Goal: Transaction & Acquisition: Purchase product/service

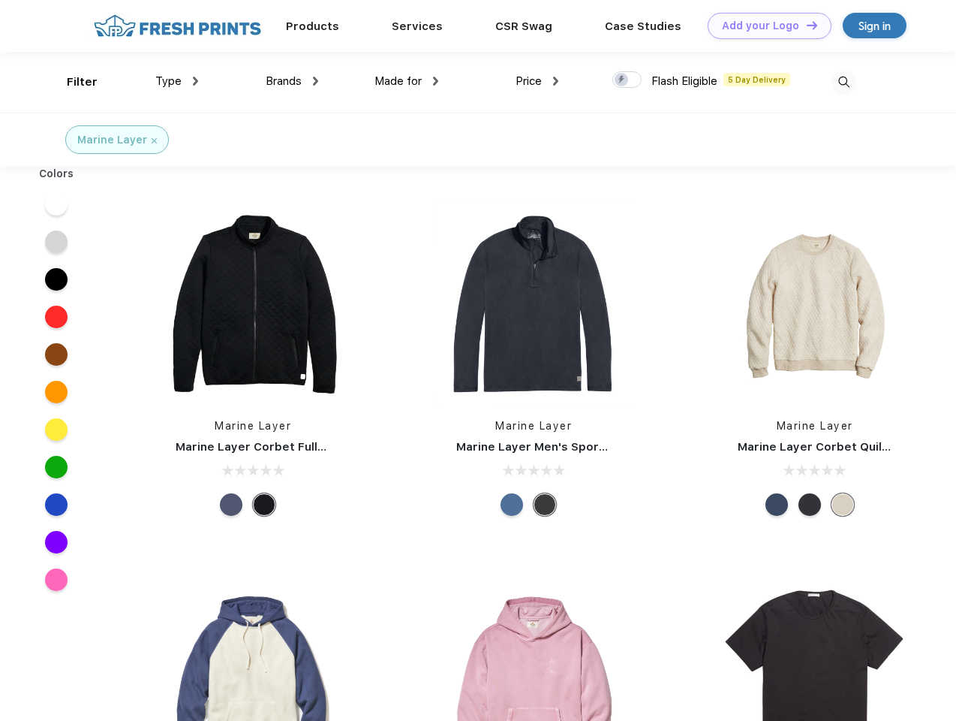
click at [764, 26] on link "Add your Logo Design Tool" at bounding box center [770, 26] width 124 height 26
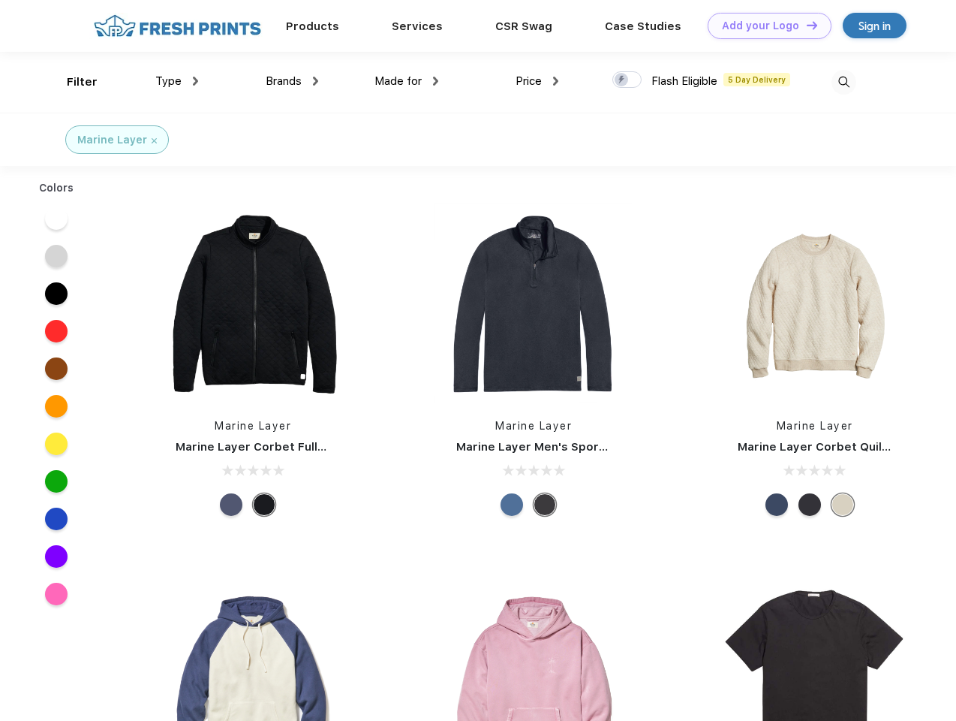
click at [0, 0] on div "Design Tool" at bounding box center [0, 0] width 0 height 0
click at [805, 25] on link "Add your Logo Design Tool" at bounding box center [770, 26] width 124 height 26
click at [72, 82] on div "Filter" at bounding box center [82, 82] width 31 height 17
click at [177, 81] on span "Type" at bounding box center [168, 81] width 26 height 14
click at [292, 81] on span "Brands" at bounding box center [284, 81] width 36 height 14
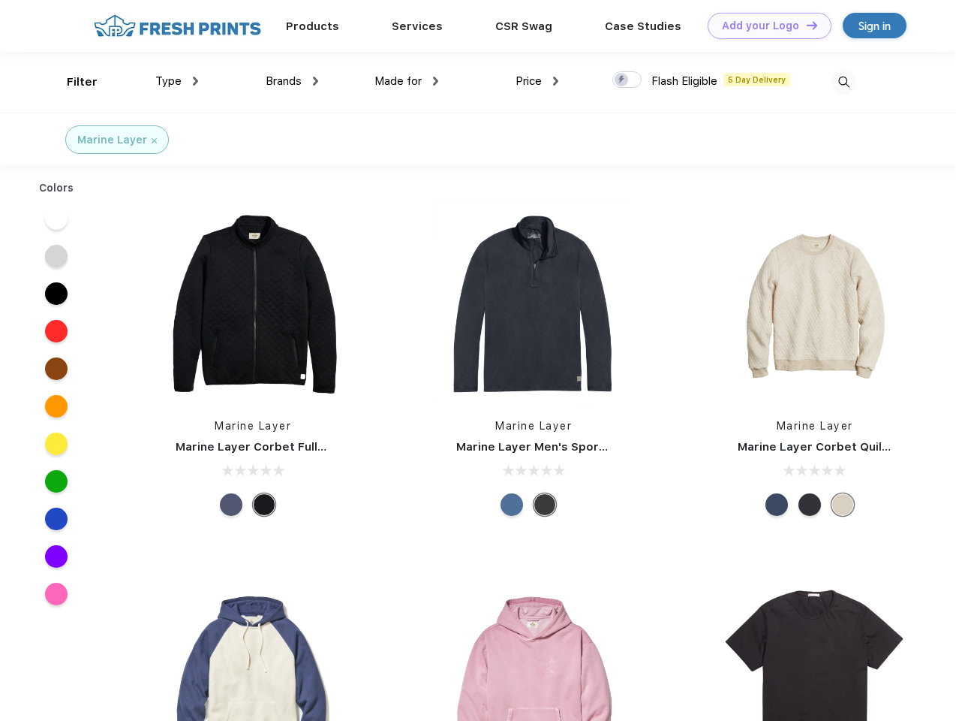
click at [407, 81] on span "Made for" at bounding box center [398, 81] width 47 height 14
click at [537, 81] on span "Price" at bounding box center [529, 81] width 26 height 14
click at [628, 80] on div at bounding box center [627, 79] width 29 height 17
click at [622, 80] on input "checkbox" at bounding box center [618, 76] width 10 height 10
click at [844, 82] on img at bounding box center [844, 82] width 25 height 25
